Goal: Check status: Check status

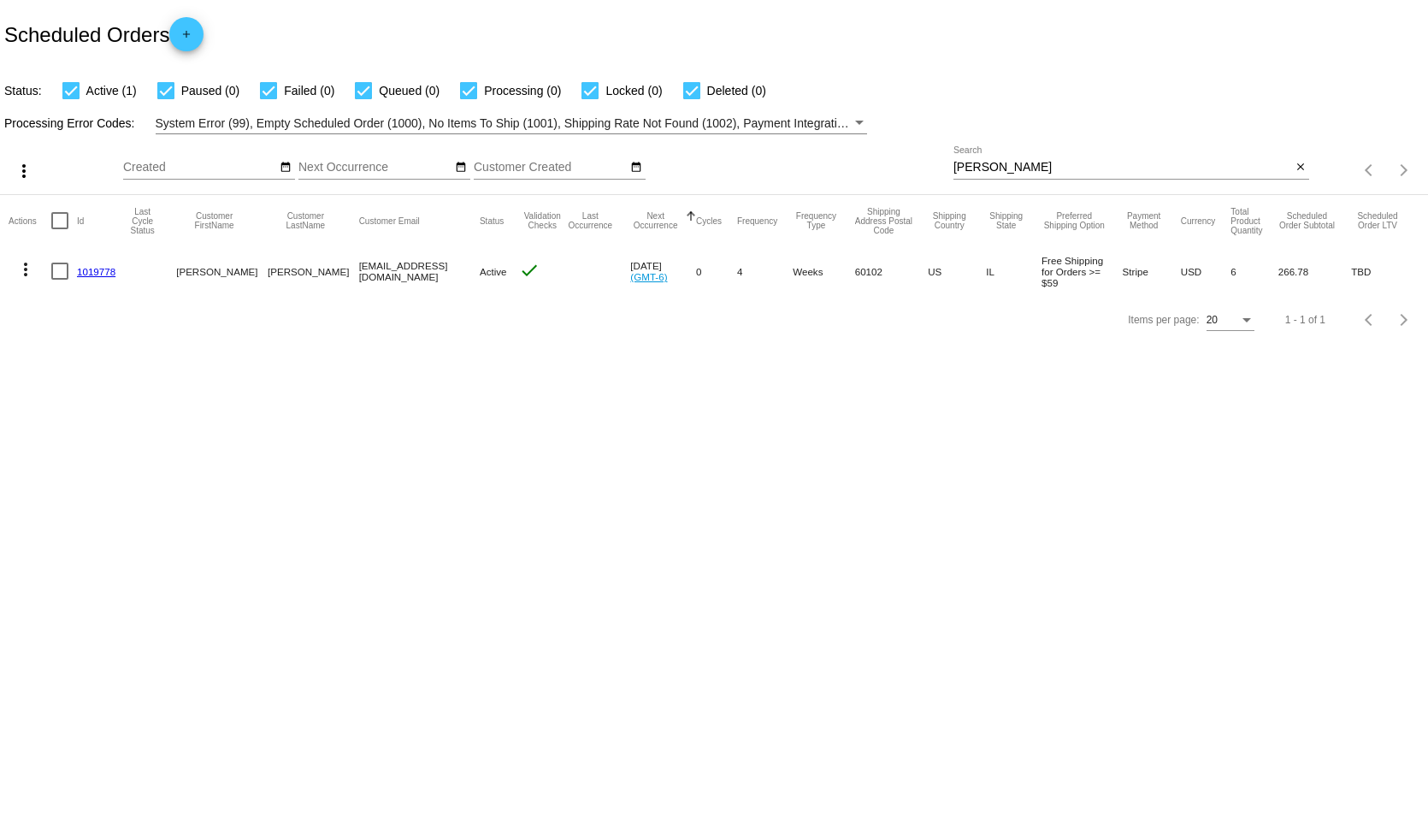
click at [99, 269] on link "1019778" at bounding box center [96, 271] width 38 height 11
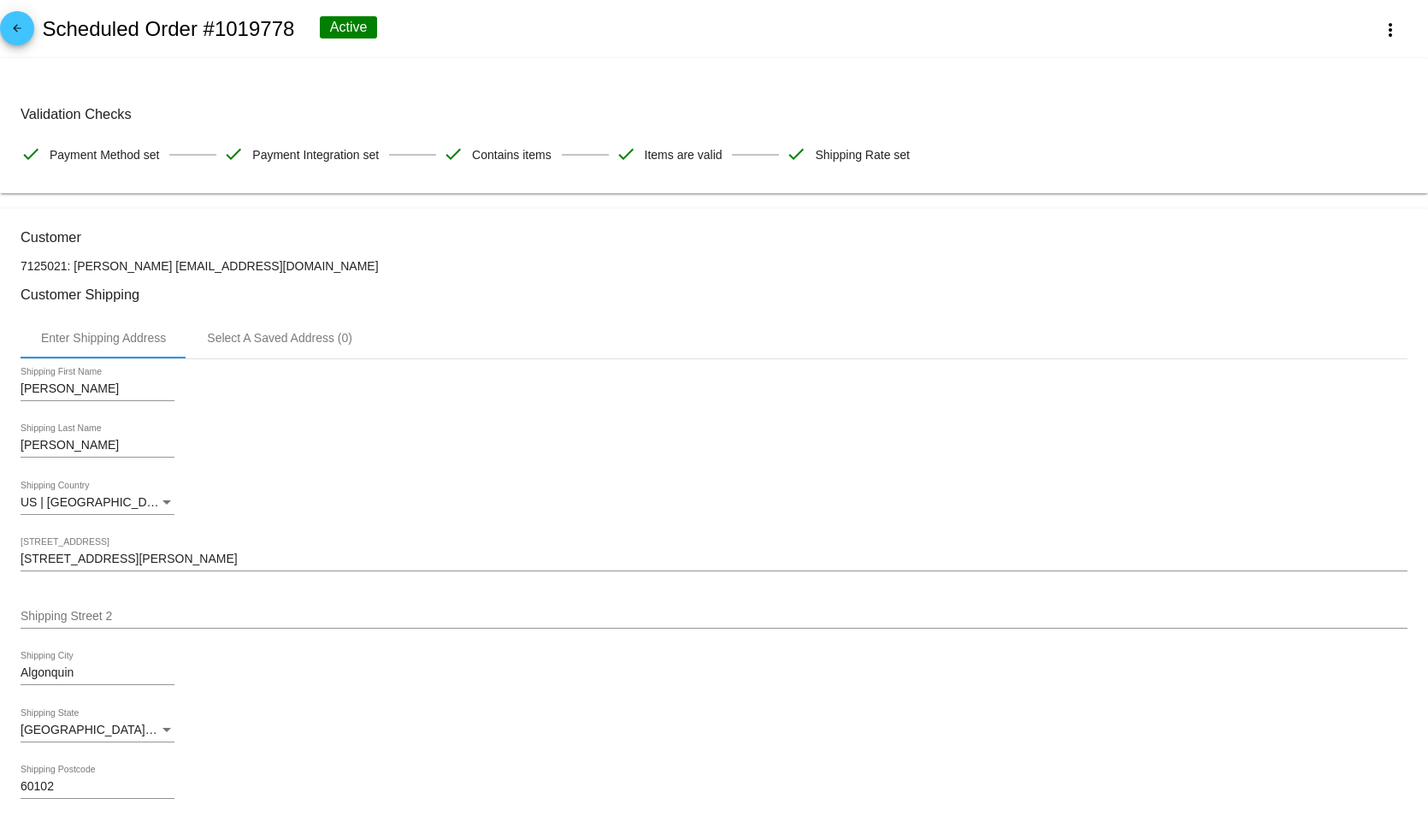
click at [14, 33] on mat-icon "arrow_back" at bounding box center [17, 32] width 21 height 21
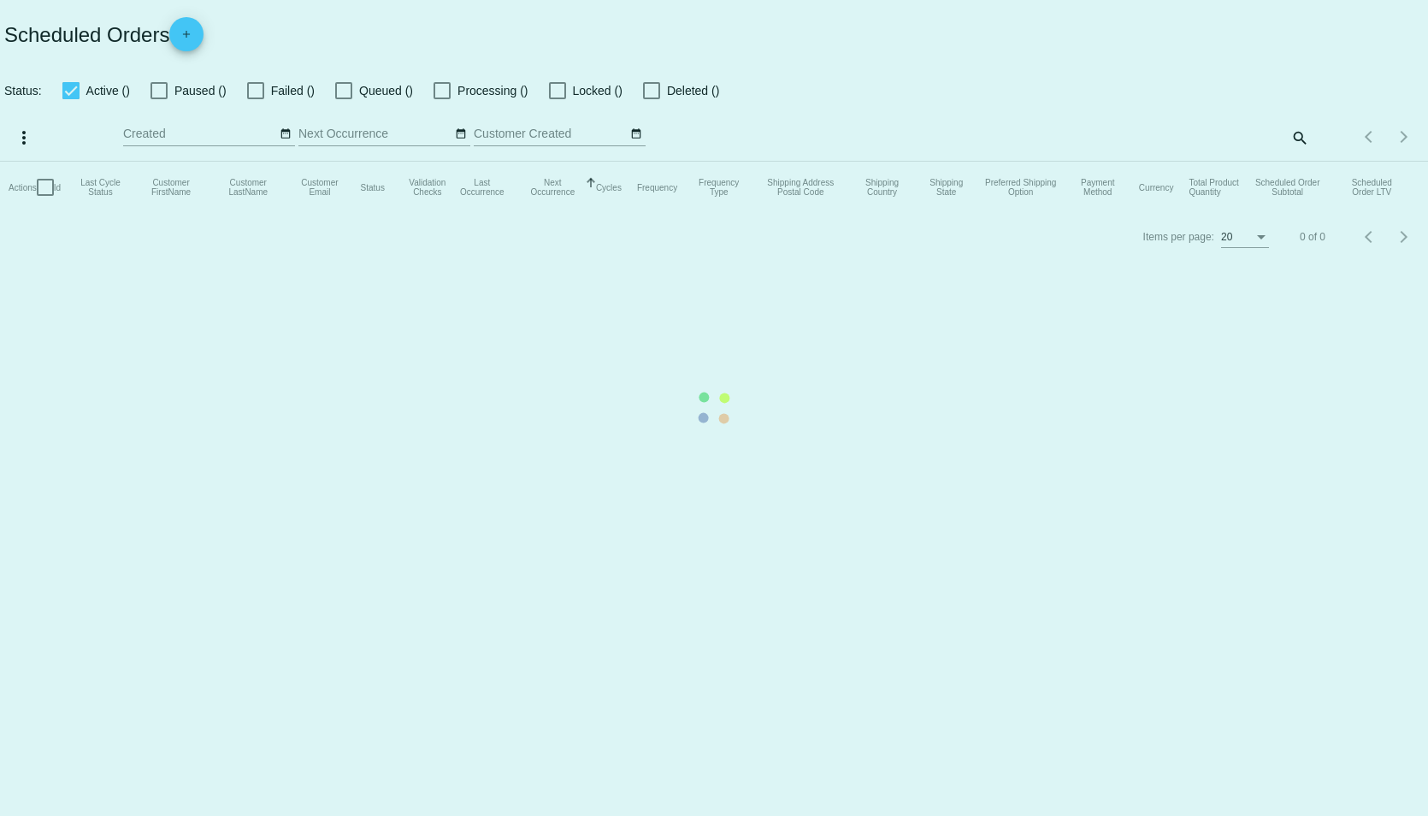
checkbox input "true"
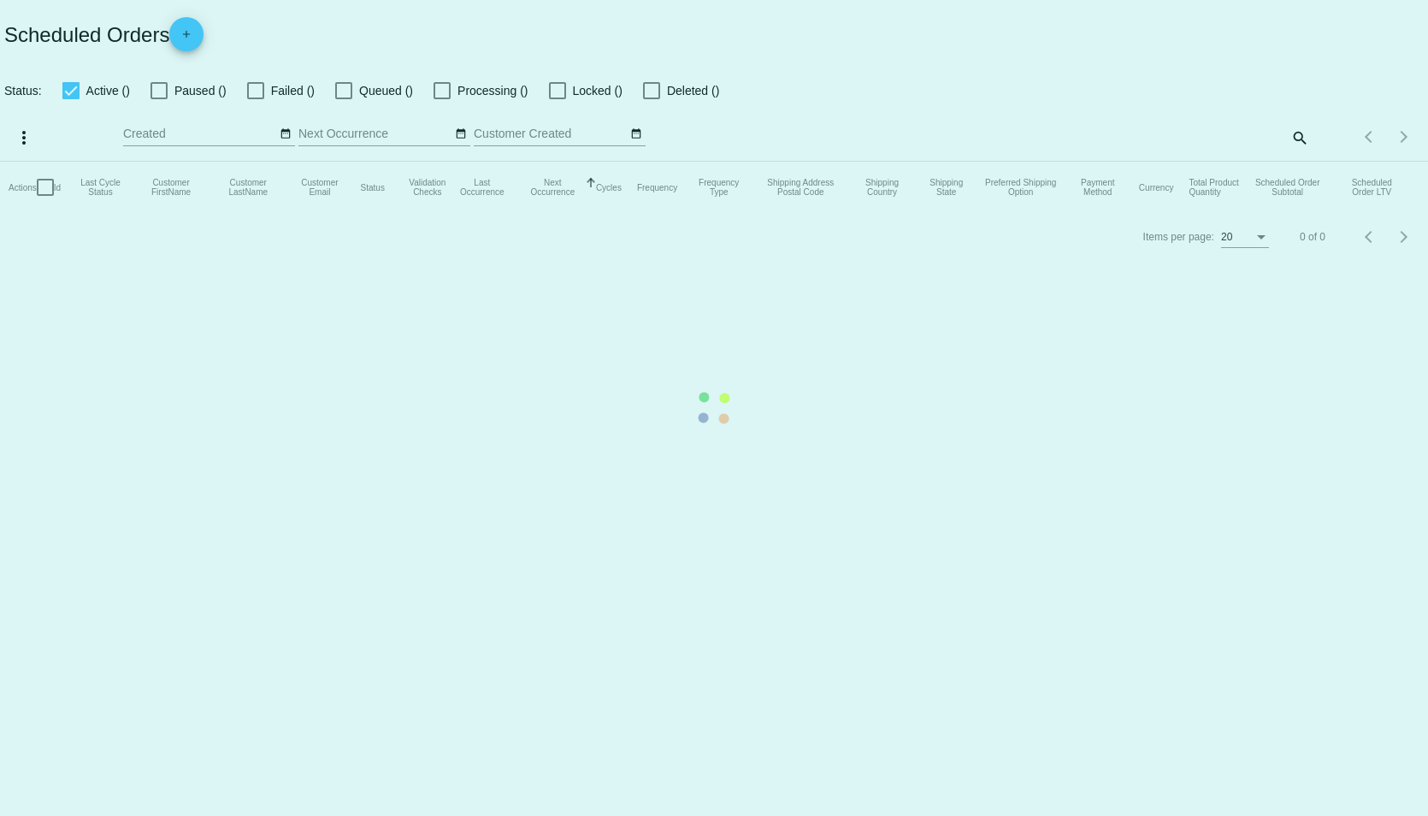
checkbox input "true"
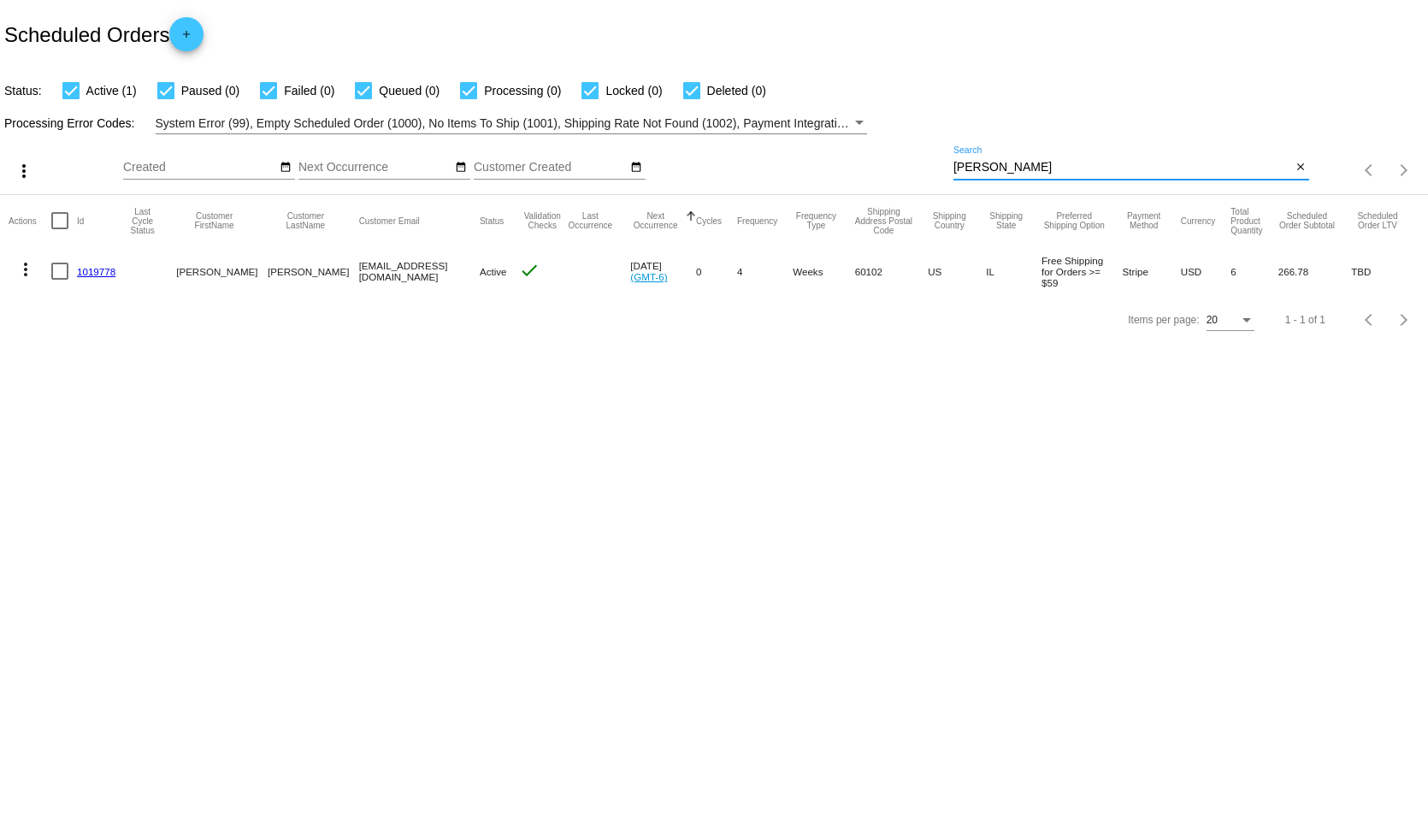
drag, startPoint x: 1011, startPoint y: 163, endPoint x: 920, endPoint y: 159, distance: 90.8
click at [920, 159] on div "more_vert Sep Jan Feb Mar [DATE]" at bounding box center [714, 164] width 1428 height 61
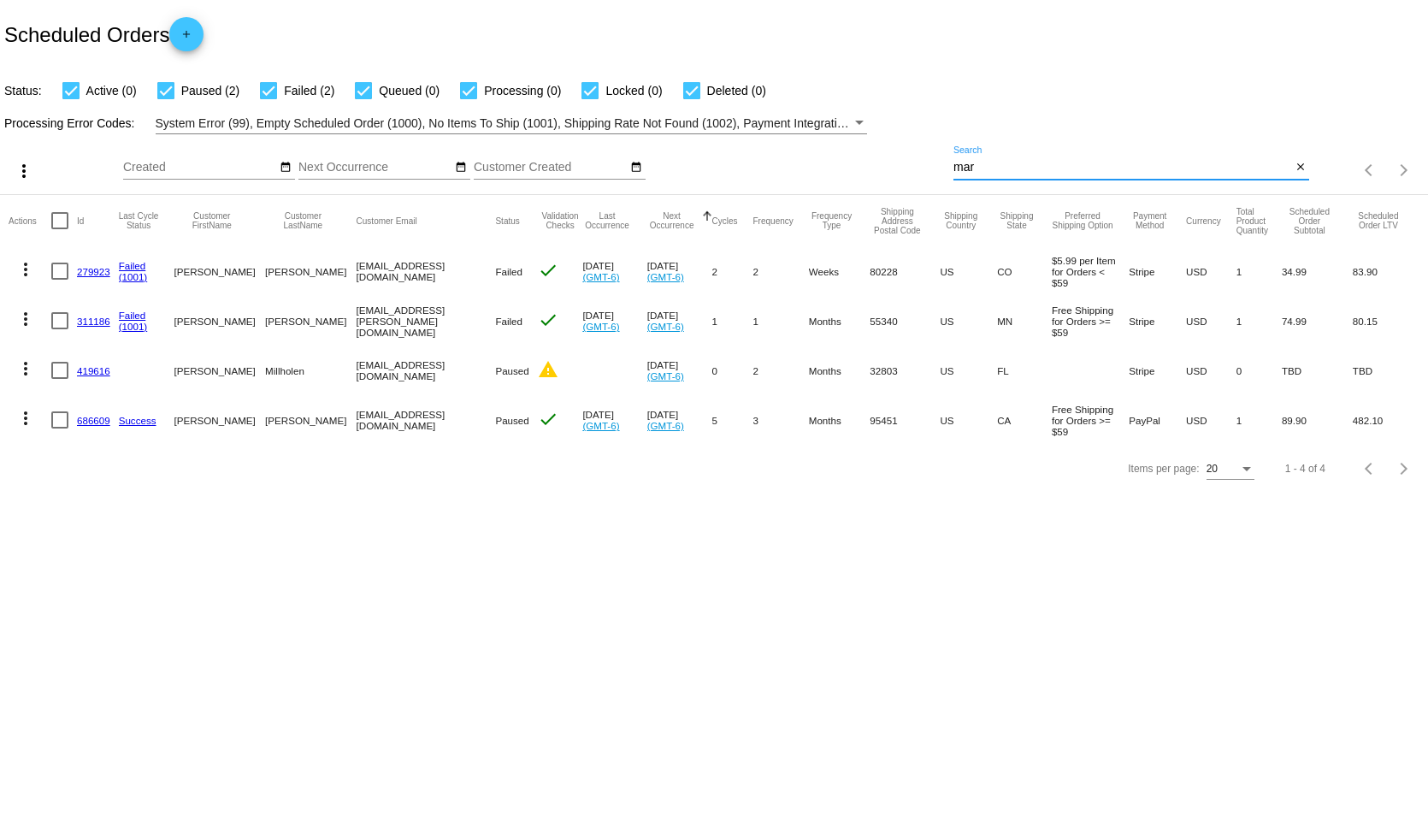
type input "ma"
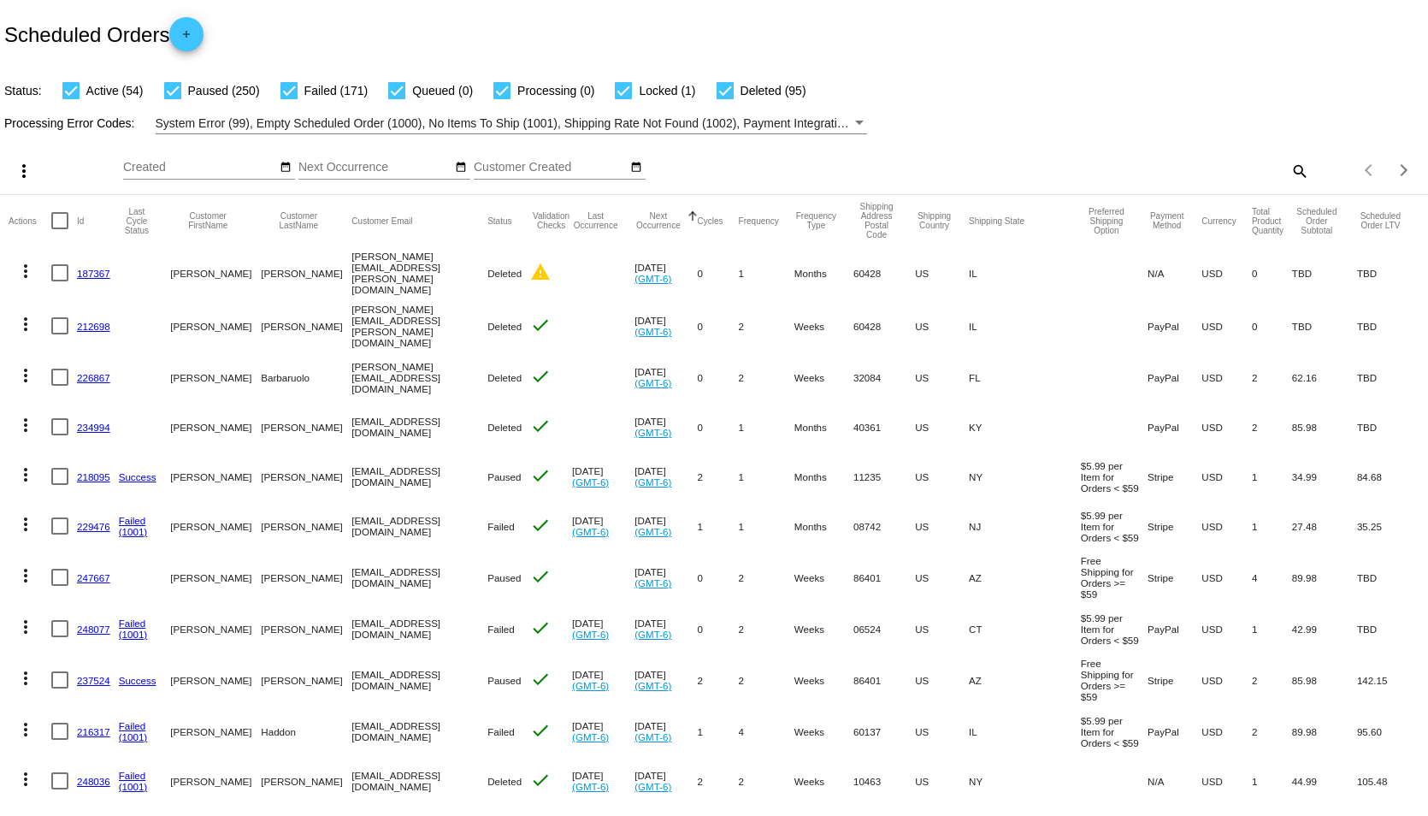
click at [1289, 175] on mat-icon "search" at bounding box center [1299, 170] width 21 height 27
click at [1159, 171] on input "Search" at bounding box center [1132, 168] width 356 height 14
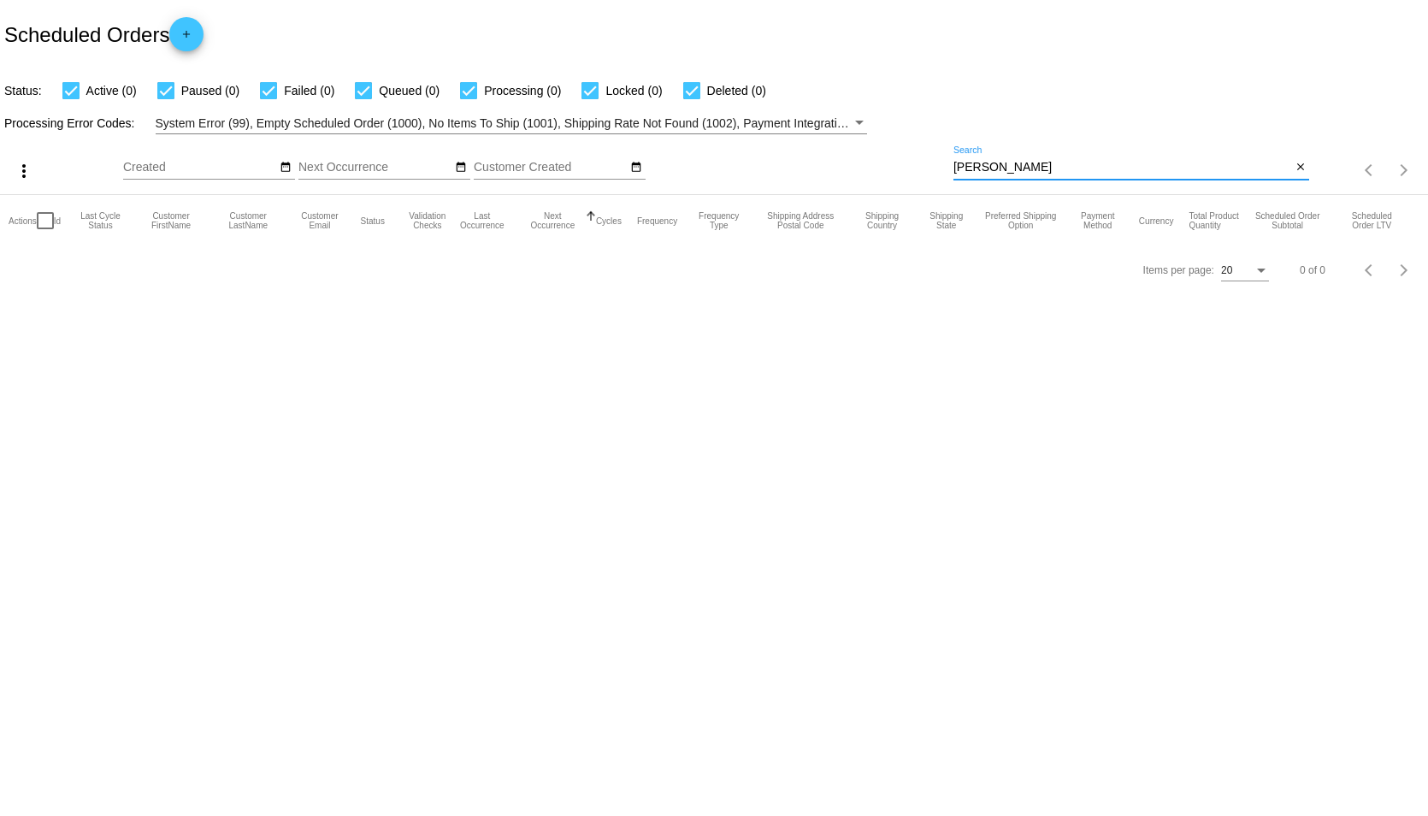
drag, startPoint x: 996, startPoint y: 166, endPoint x: 919, endPoint y: 166, distance: 77.0
click at [919, 166] on div "more_vert Sep Jan Feb Mar [DATE]" at bounding box center [714, 164] width 1428 height 61
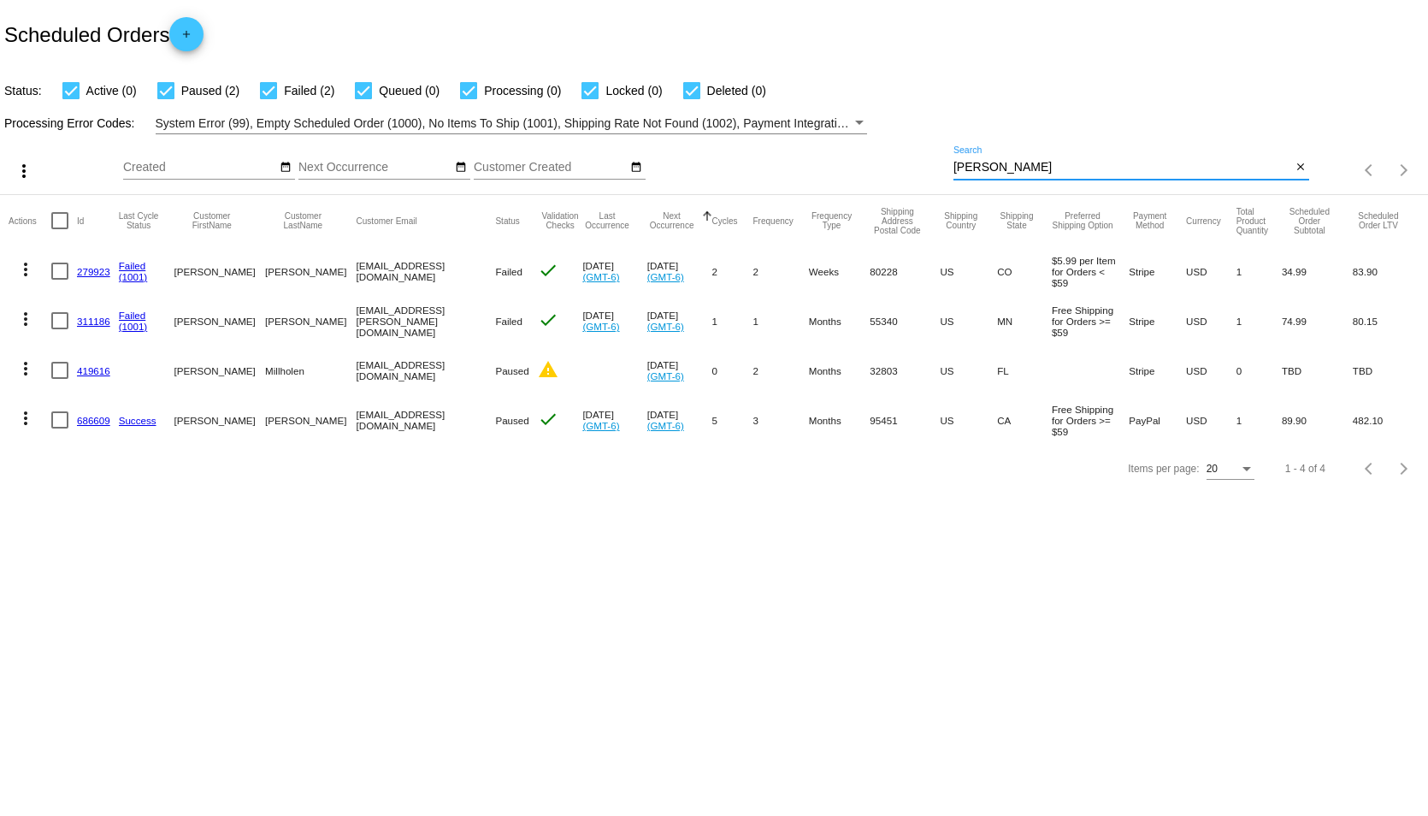
drag, startPoint x: 978, startPoint y: 172, endPoint x: 927, endPoint y: 170, distance: 50.5
click at [927, 170] on div "more_vert Sep Jan Feb Mar [DATE]" at bounding box center [714, 164] width 1428 height 61
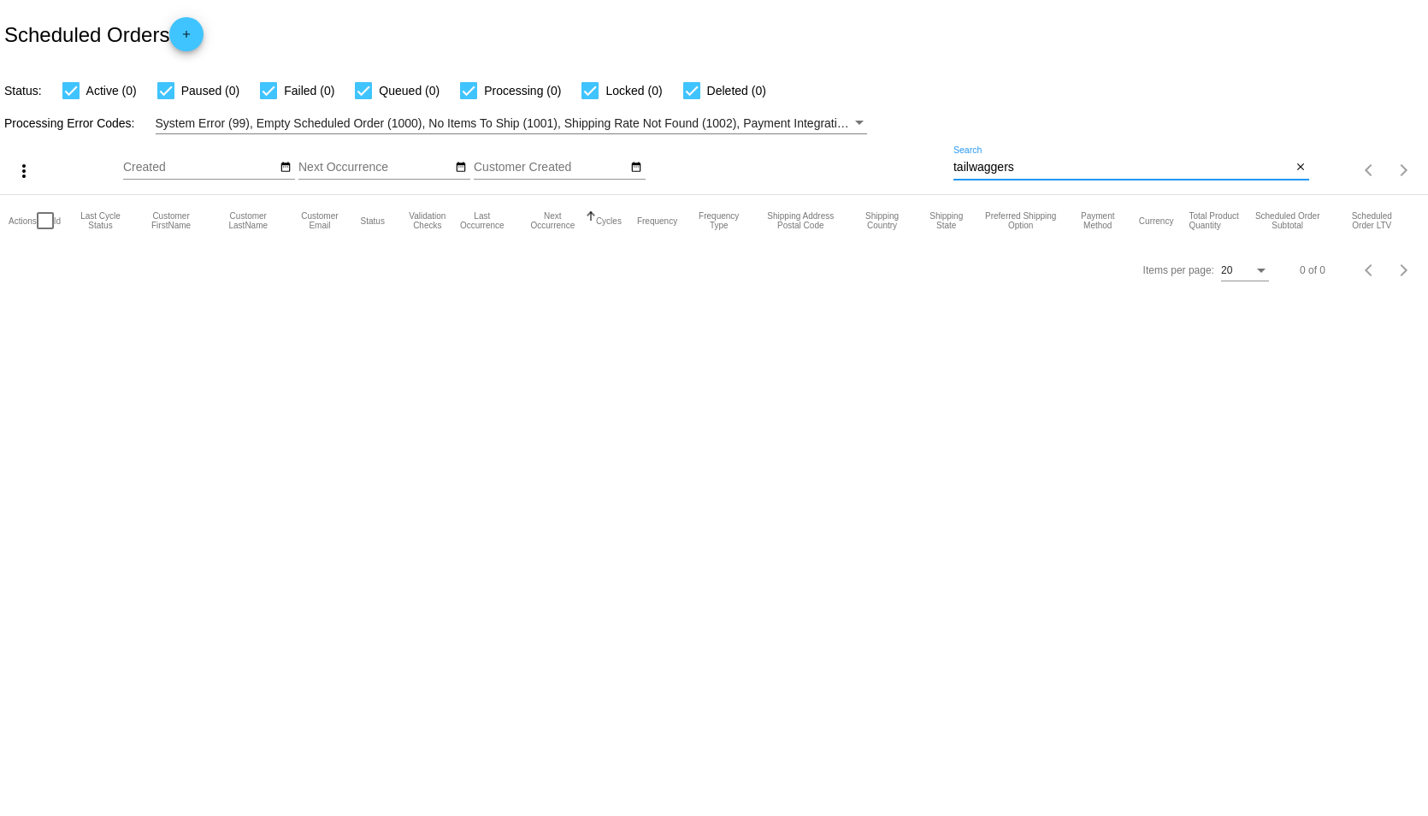
drag, startPoint x: 1055, startPoint y: 168, endPoint x: 890, endPoint y: 164, distance: 165.1
click at [894, 164] on div "more_vert Sep Jan Feb Mar [DATE]" at bounding box center [714, 164] width 1428 height 61
type input "best care"
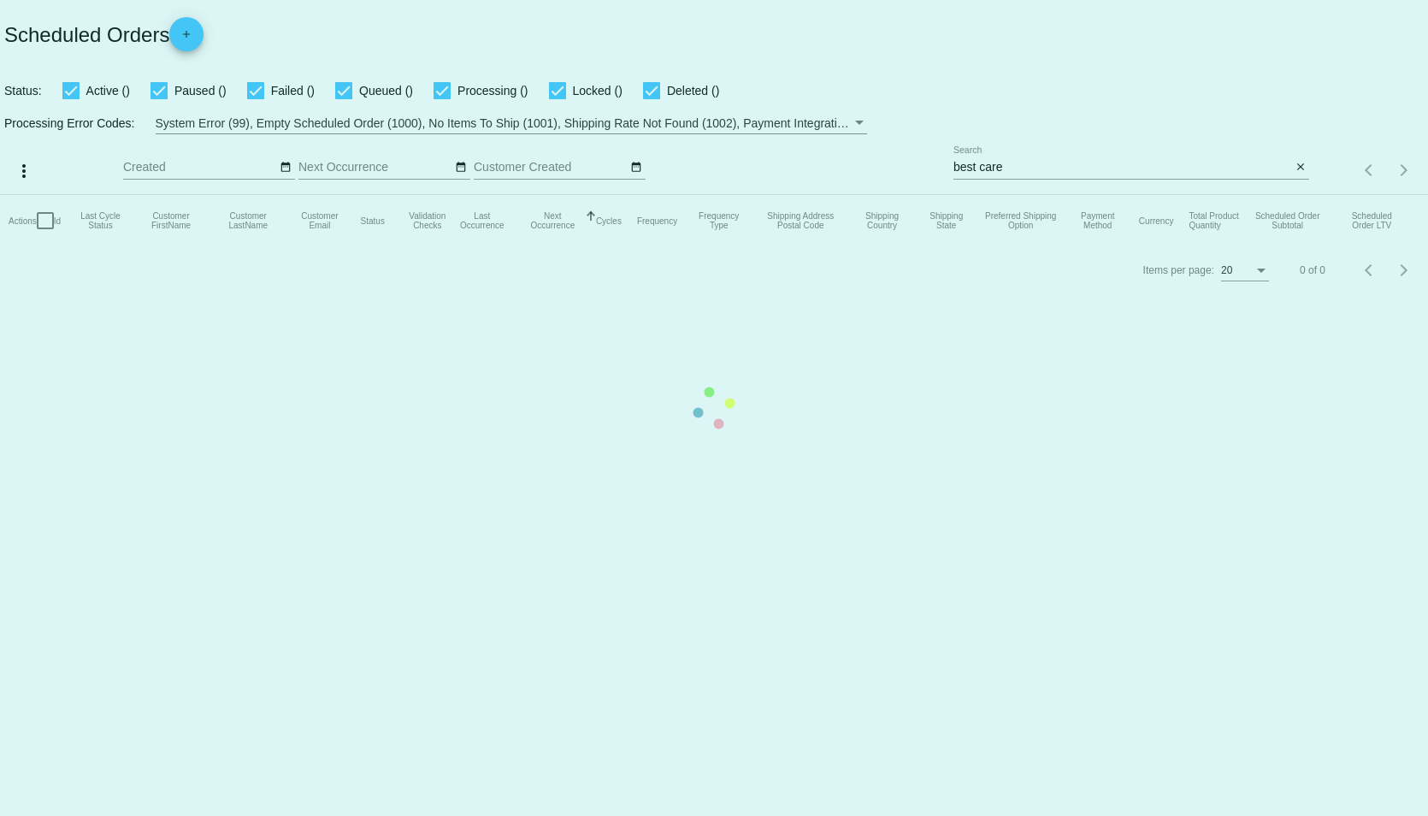
click at [1065, 195] on mat-table "Actions Id Last Cycle Status Customer FirstName Customer LastName Customer Emai…" at bounding box center [714, 220] width 1428 height 51
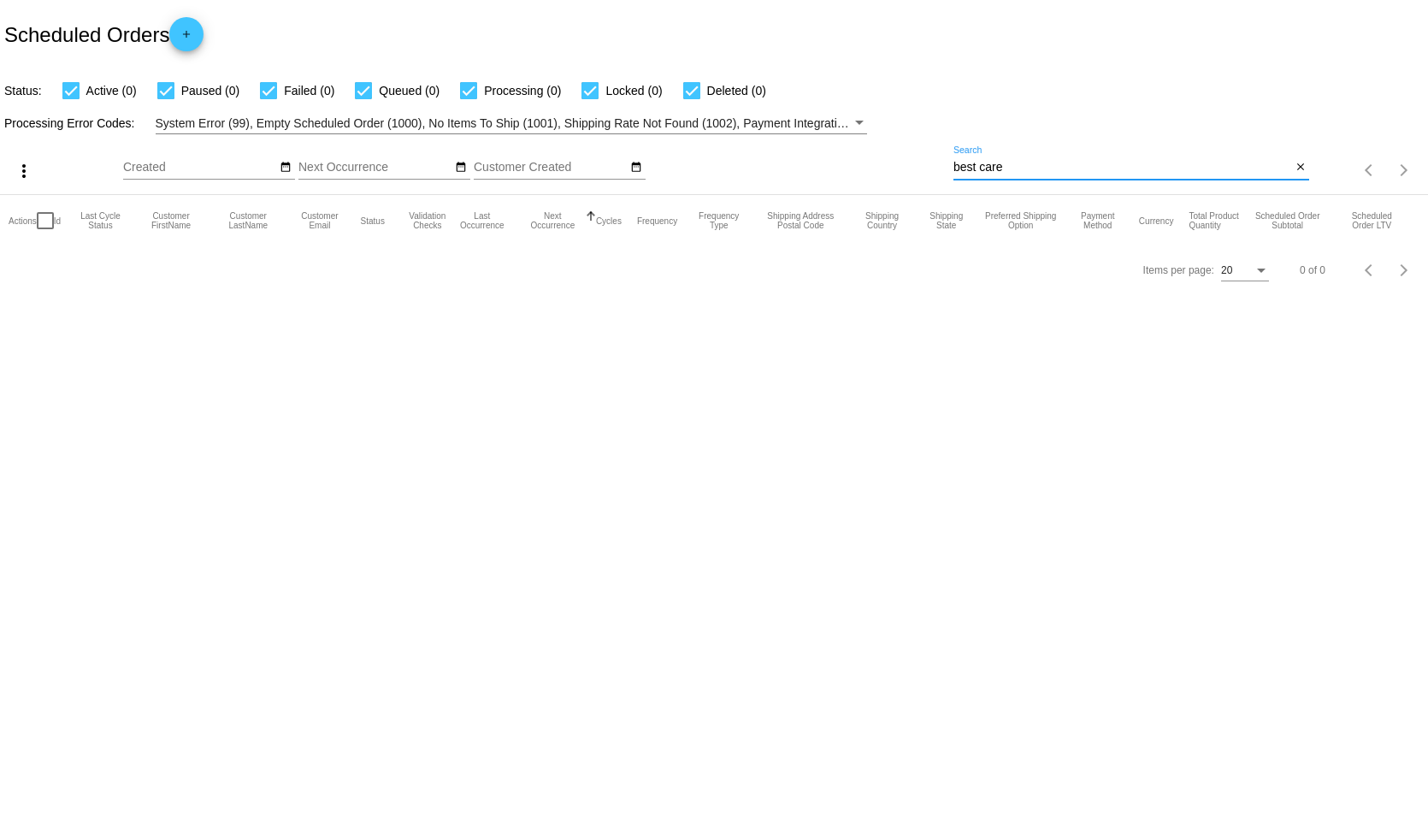
drag, startPoint x: 1014, startPoint y: 170, endPoint x: 912, endPoint y: 168, distance: 101.8
click at [912, 168] on div "more_vert Sep Jan Feb Mar [DATE]" at bounding box center [714, 164] width 1428 height 61
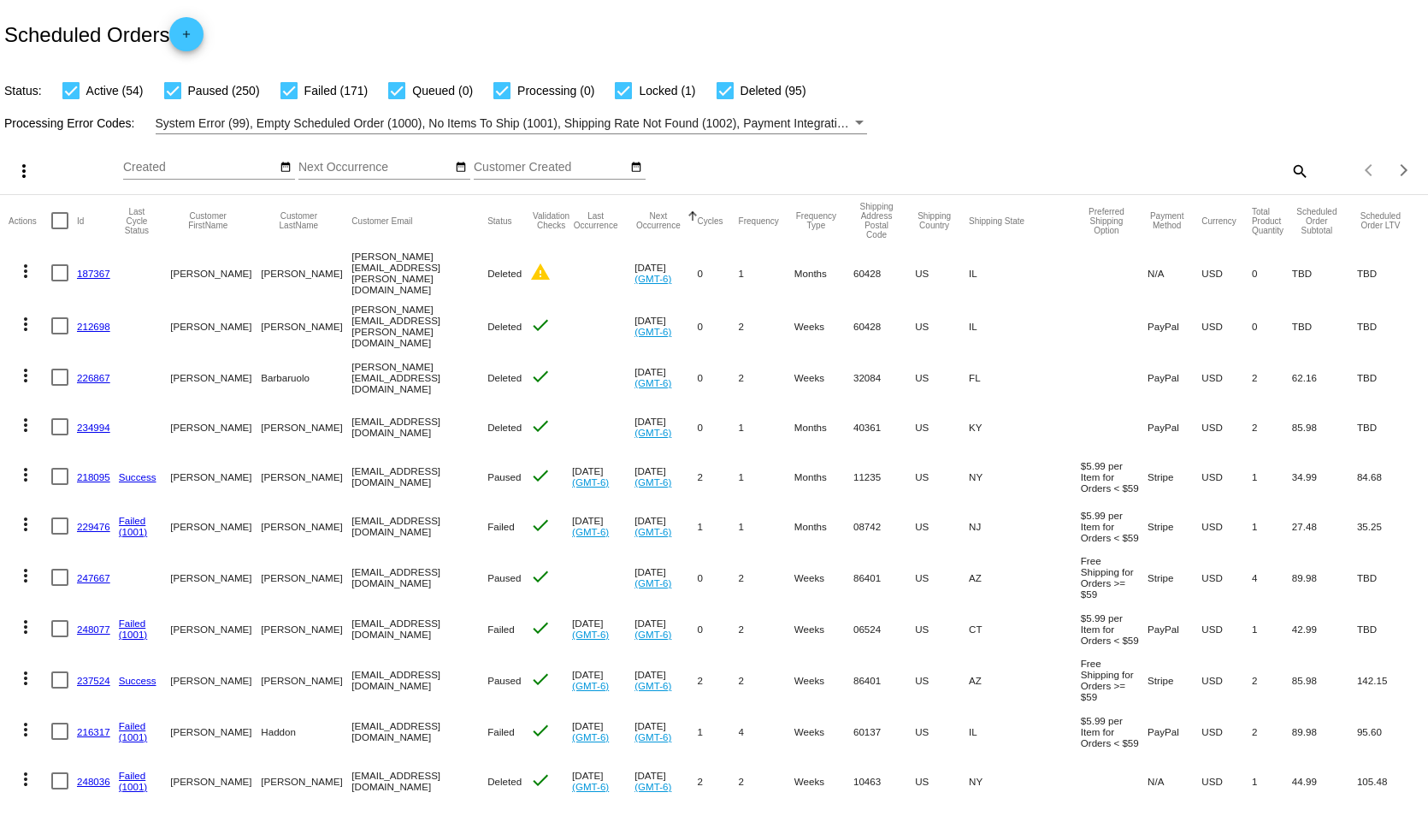
click at [1289, 171] on mat-icon "search" at bounding box center [1299, 170] width 21 height 27
click at [1247, 171] on input "Search" at bounding box center [1132, 168] width 356 height 14
type input "v"
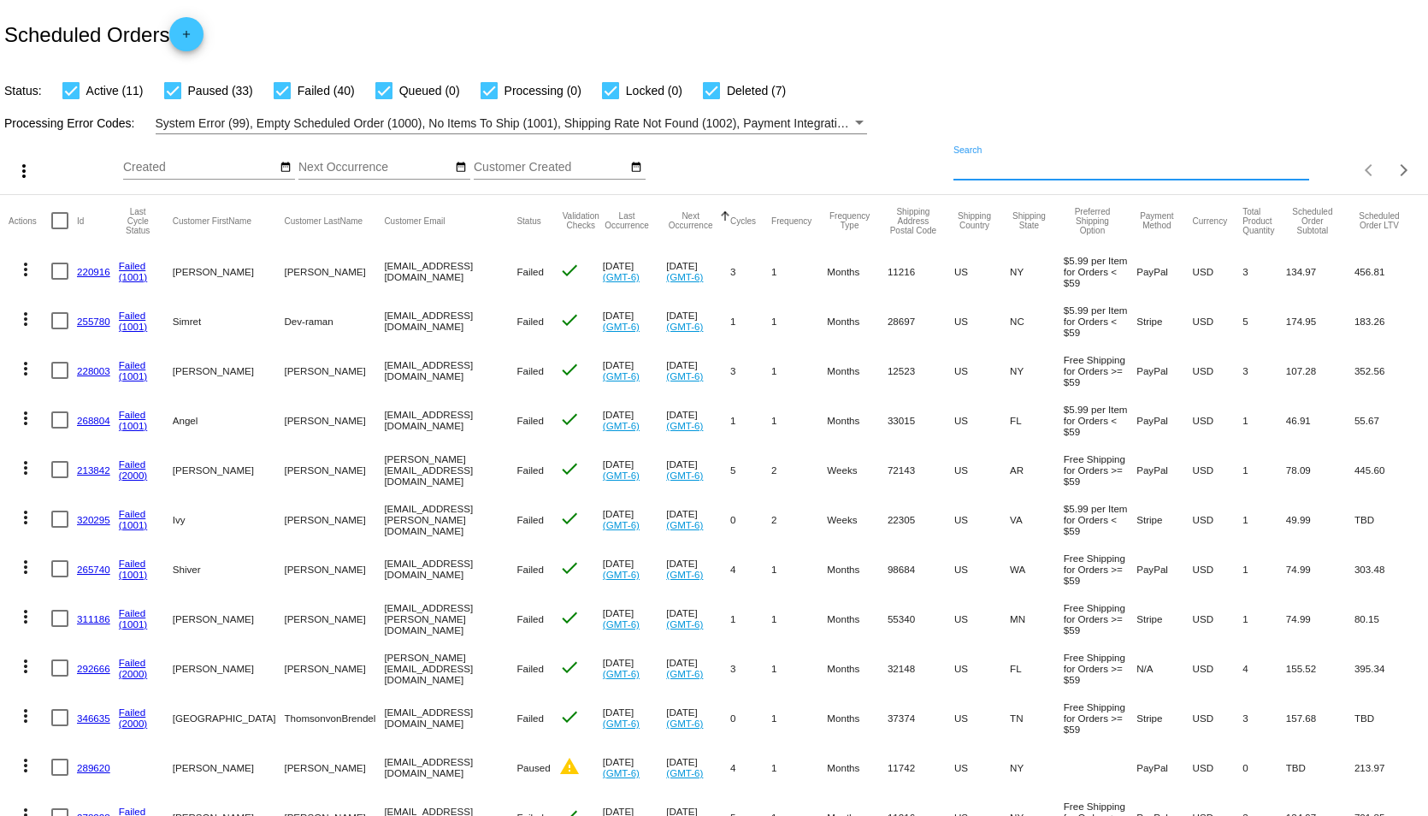
paste input "tailwaggersrescueoregon@gmail.com"
type input "tailwaggersrescueoregon@gmail.com"
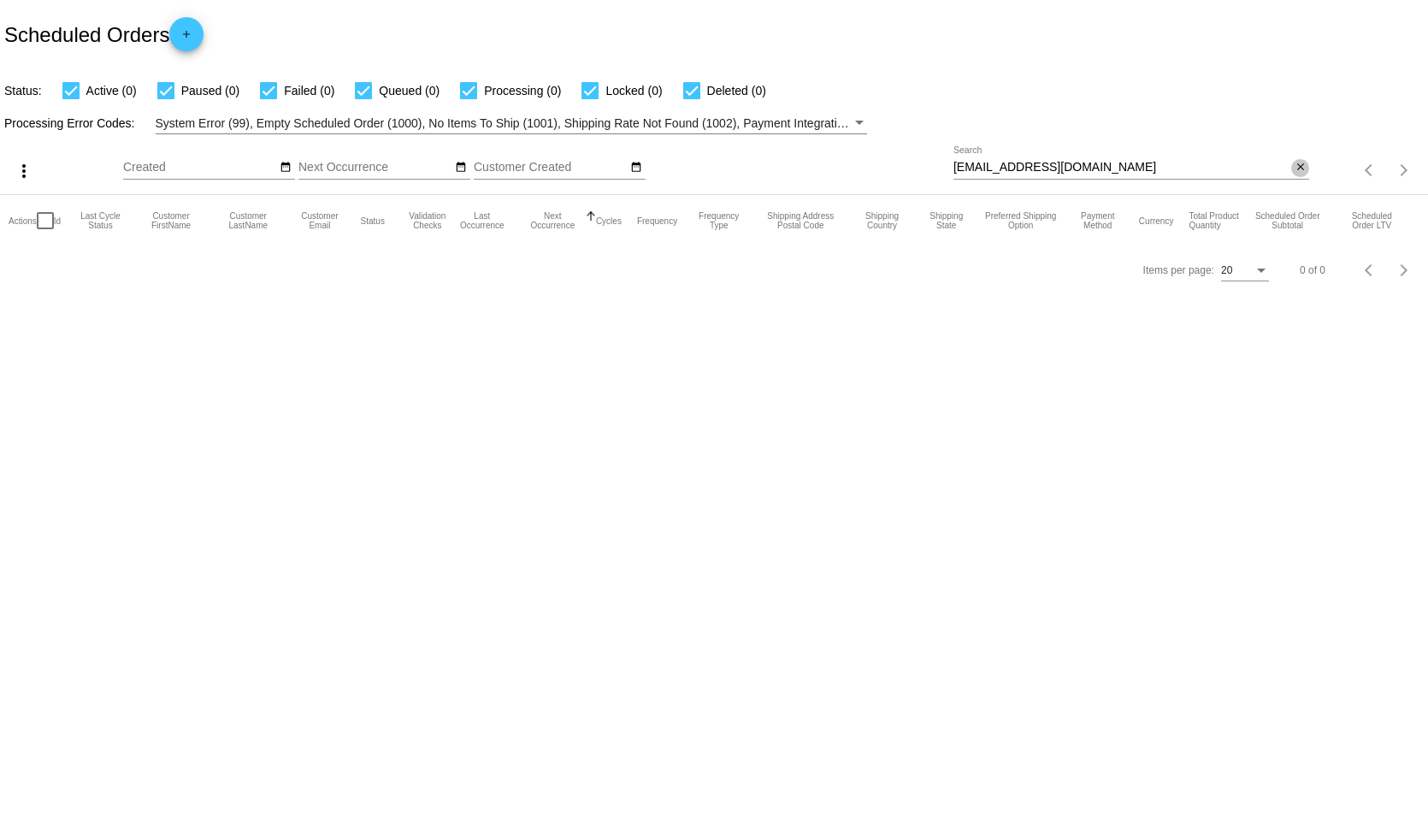
click at [1302, 168] on mat-icon "close" at bounding box center [1301, 168] width 12 height 14
